Goal: Information Seeking & Learning: Learn about a topic

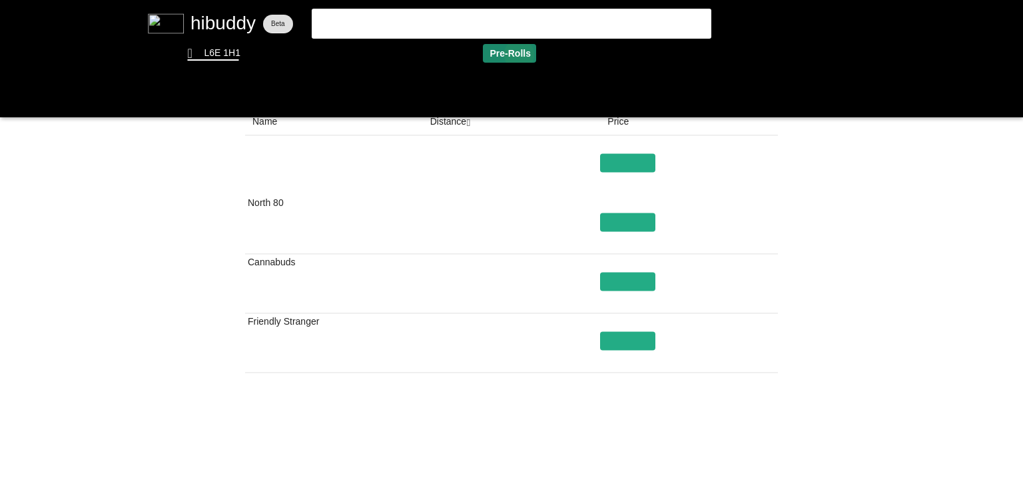
click at [523, 55] on flt-glass-pane at bounding box center [511, 246] width 1023 height 492
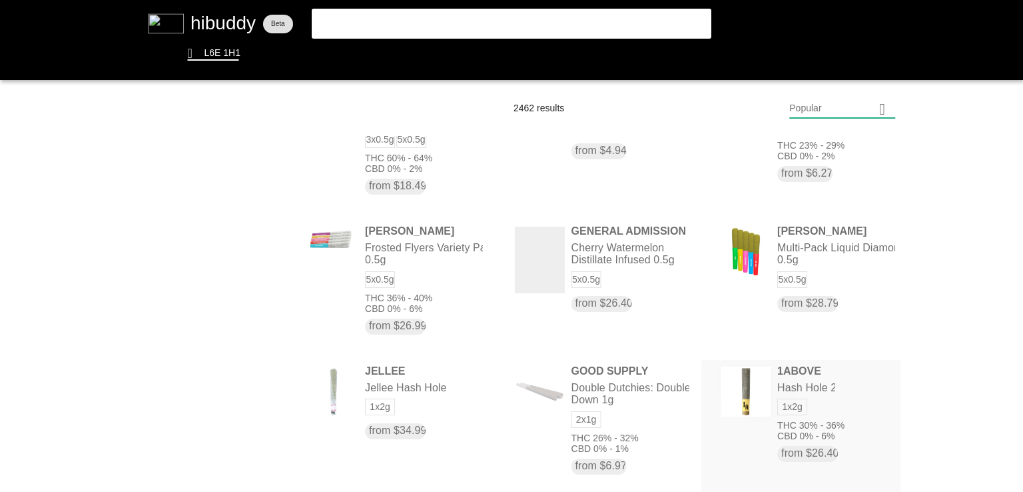
click at [754, 379] on flt-glass-pane at bounding box center [511, 246] width 1023 height 492
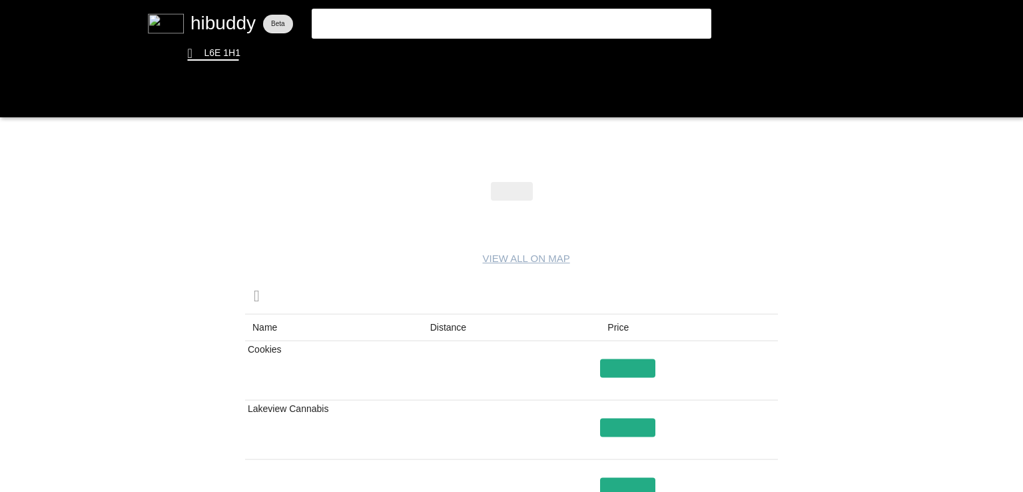
click at [444, 322] on flt-glass-pane at bounding box center [511, 246] width 1023 height 492
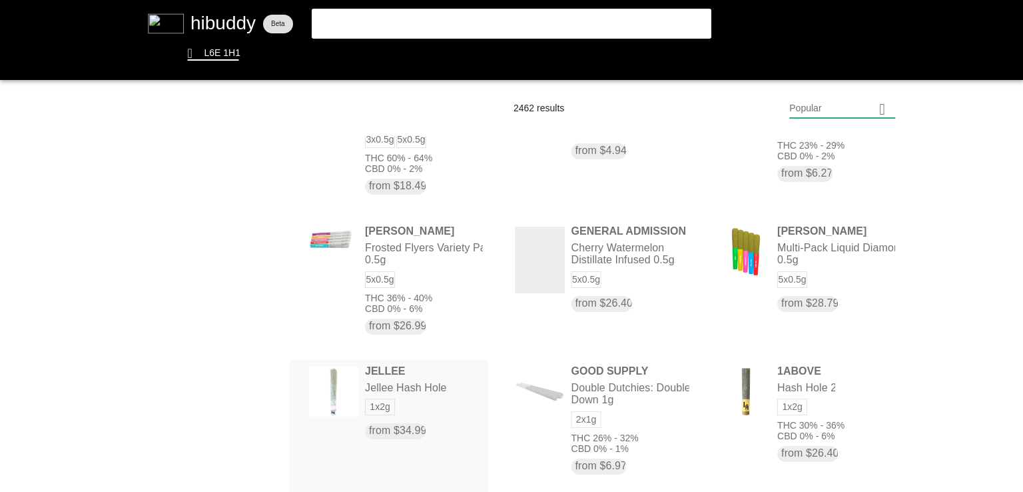
click at [384, 368] on flt-glass-pane at bounding box center [511, 246] width 1023 height 492
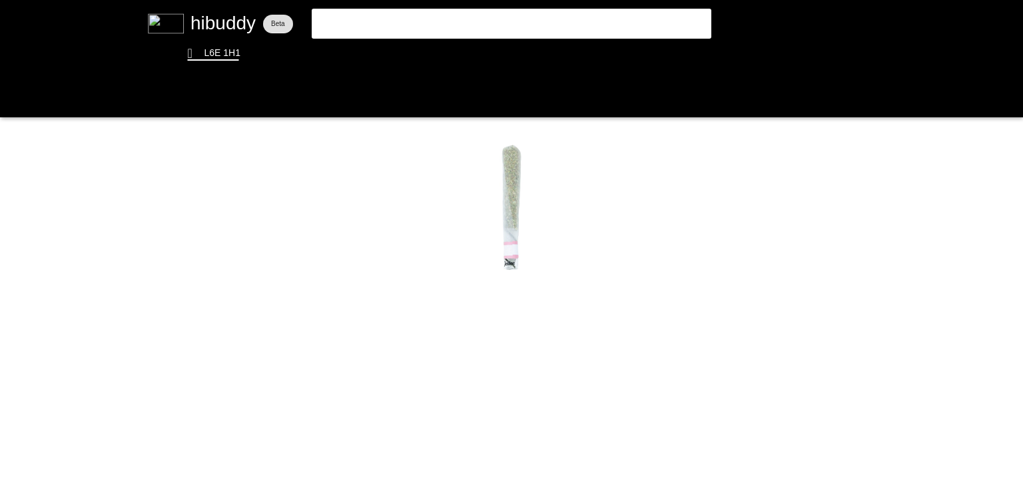
drag, startPoint x: 384, startPoint y: 368, endPoint x: 163, endPoint y: 371, distance: 221.2
click at [163, 371] on flt-glass-pane at bounding box center [511, 246] width 1023 height 492
